Goal: Check status: Check status

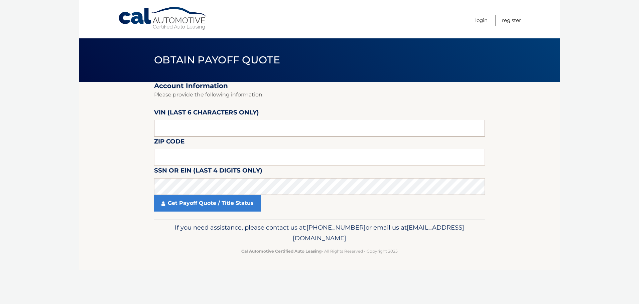
click at [207, 133] on input "text" at bounding box center [319, 128] width 331 height 17
type input "28089*"
click at [193, 157] on input "text" at bounding box center [319, 157] width 331 height 17
type input "11553"
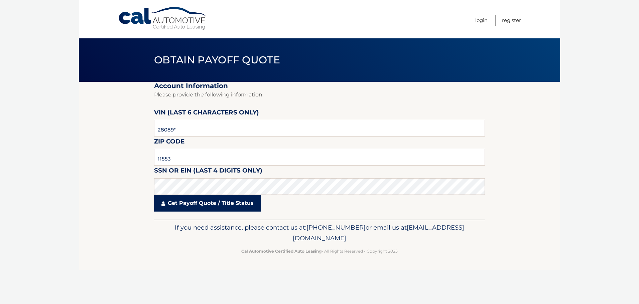
click at [195, 202] on link "Get Payoff Quote / Title Status" at bounding box center [207, 203] width 107 height 17
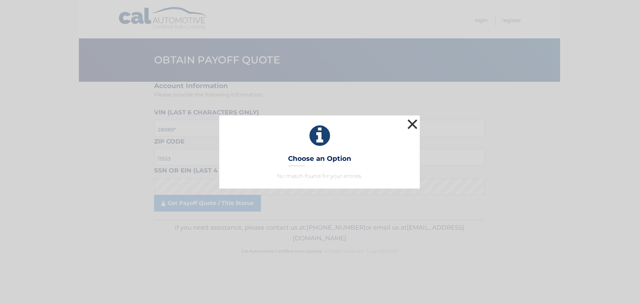
click at [411, 122] on button "×" at bounding box center [411, 124] width 13 height 13
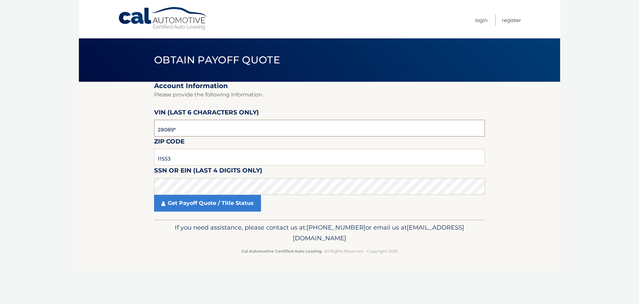
click at [176, 131] on input "28089*" at bounding box center [319, 128] width 331 height 17
type input "328089"
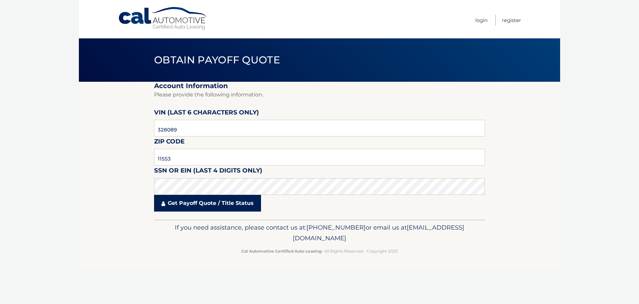
click at [202, 205] on link "Get Payoff Quote / Title Status" at bounding box center [207, 203] width 107 height 17
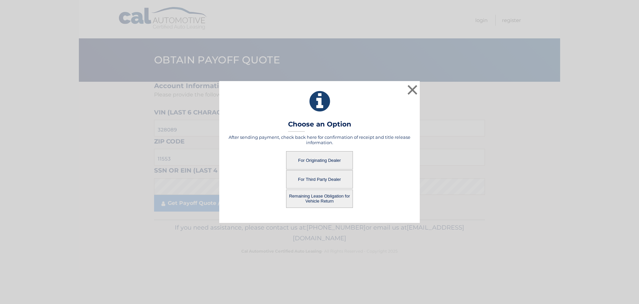
click at [321, 179] on button "For Third Party Dealer" at bounding box center [319, 179] width 67 height 18
click at [322, 182] on button "For Third Party Dealer" at bounding box center [319, 179] width 67 height 18
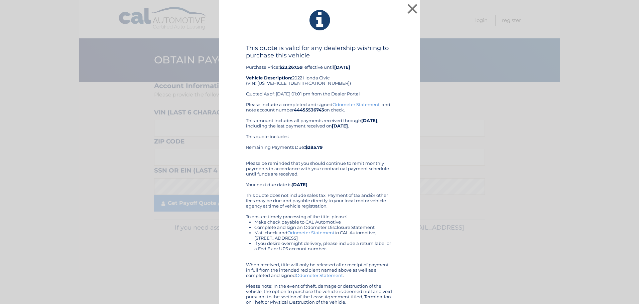
click at [349, 84] on div "This quote is valid for any dealership wishing to purchase this vehicle Purchas…" at bounding box center [319, 72] width 147 height 57
